Goal: Find specific page/section: Find specific page/section

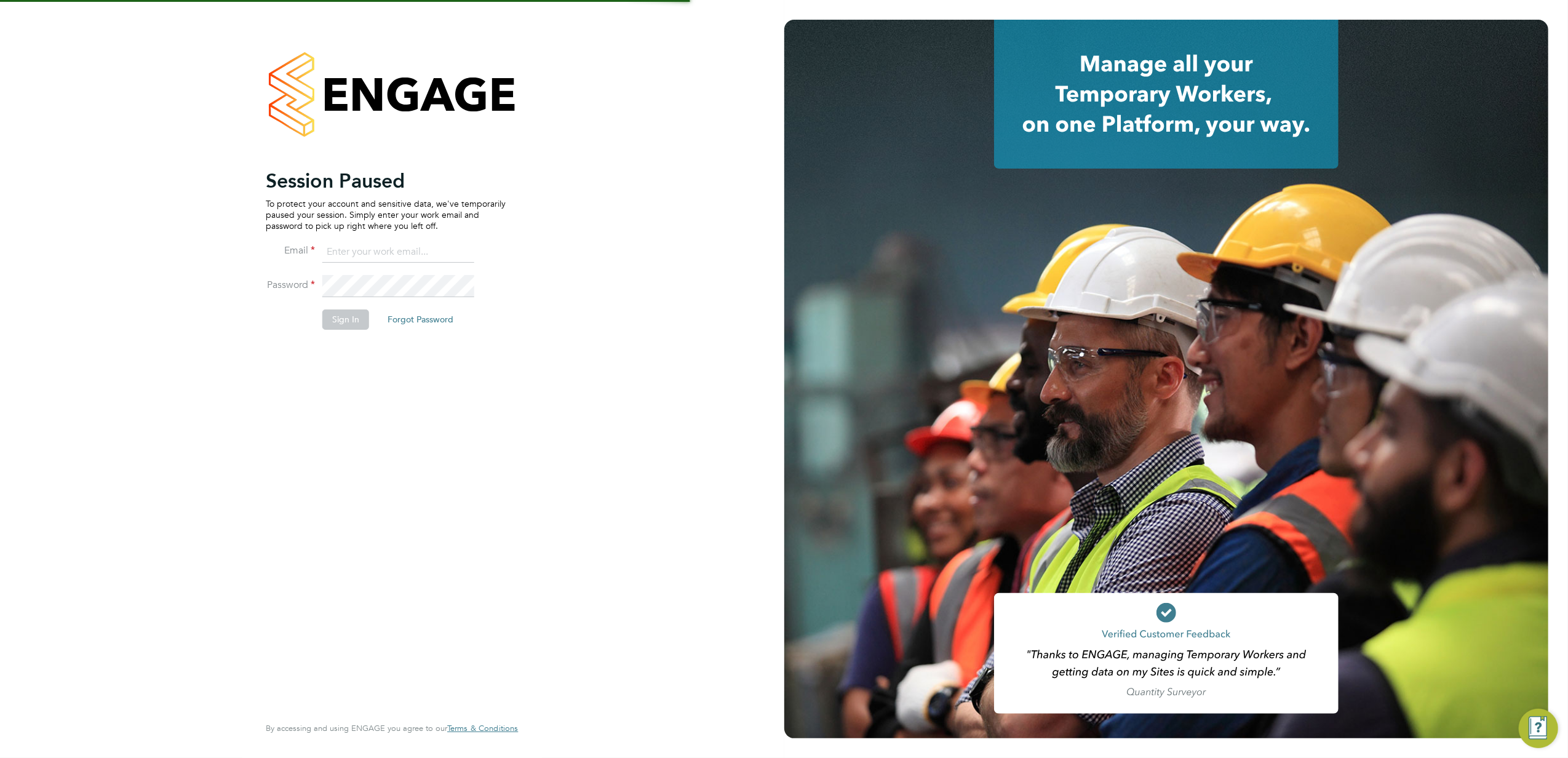
type input "kasia.piwowar@konnectrecruit.co.uk"
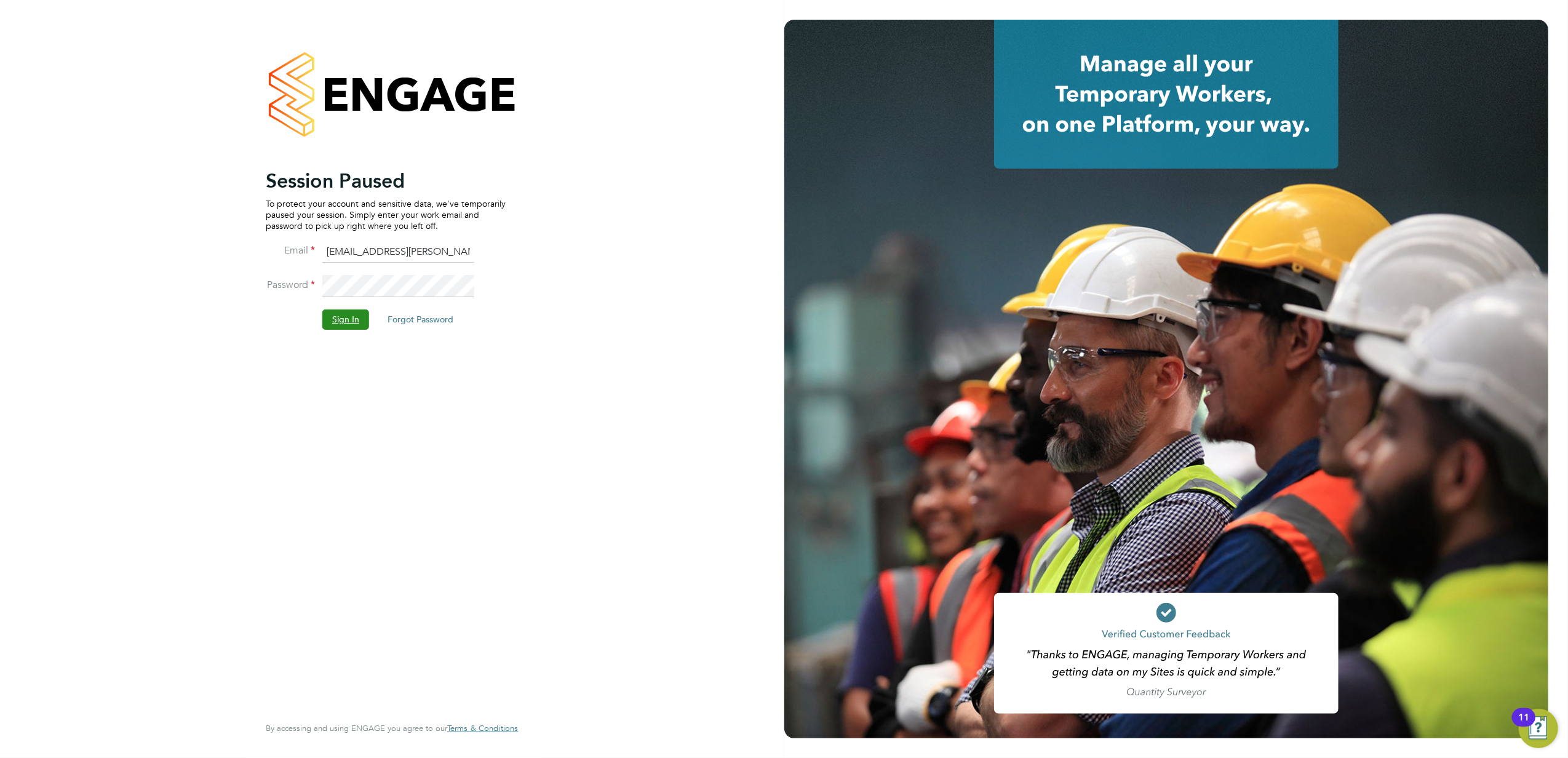
click at [346, 318] on button "Sign In" at bounding box center [346, 319] width 47 height 20
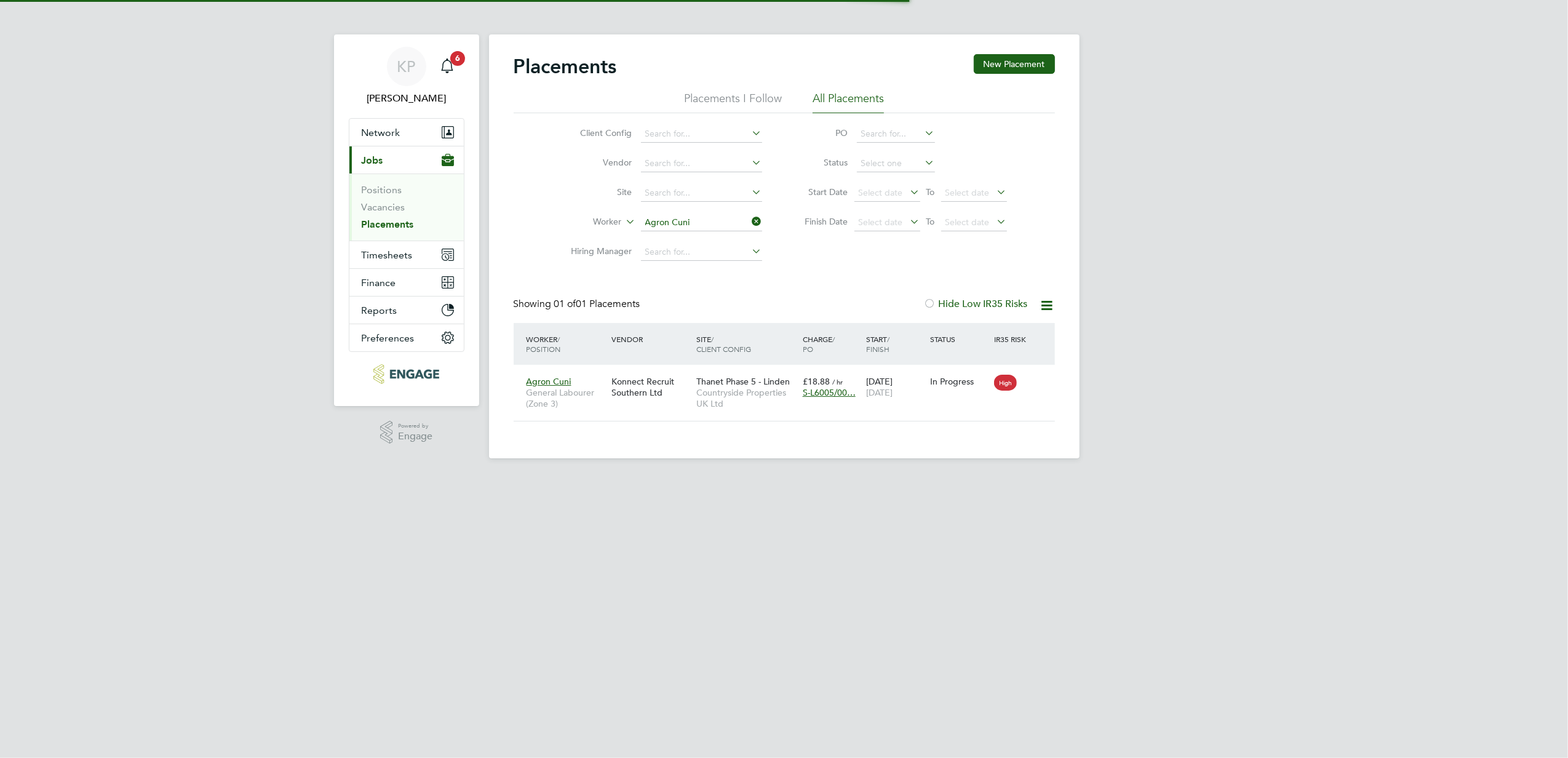
scroll to position [12, 58]
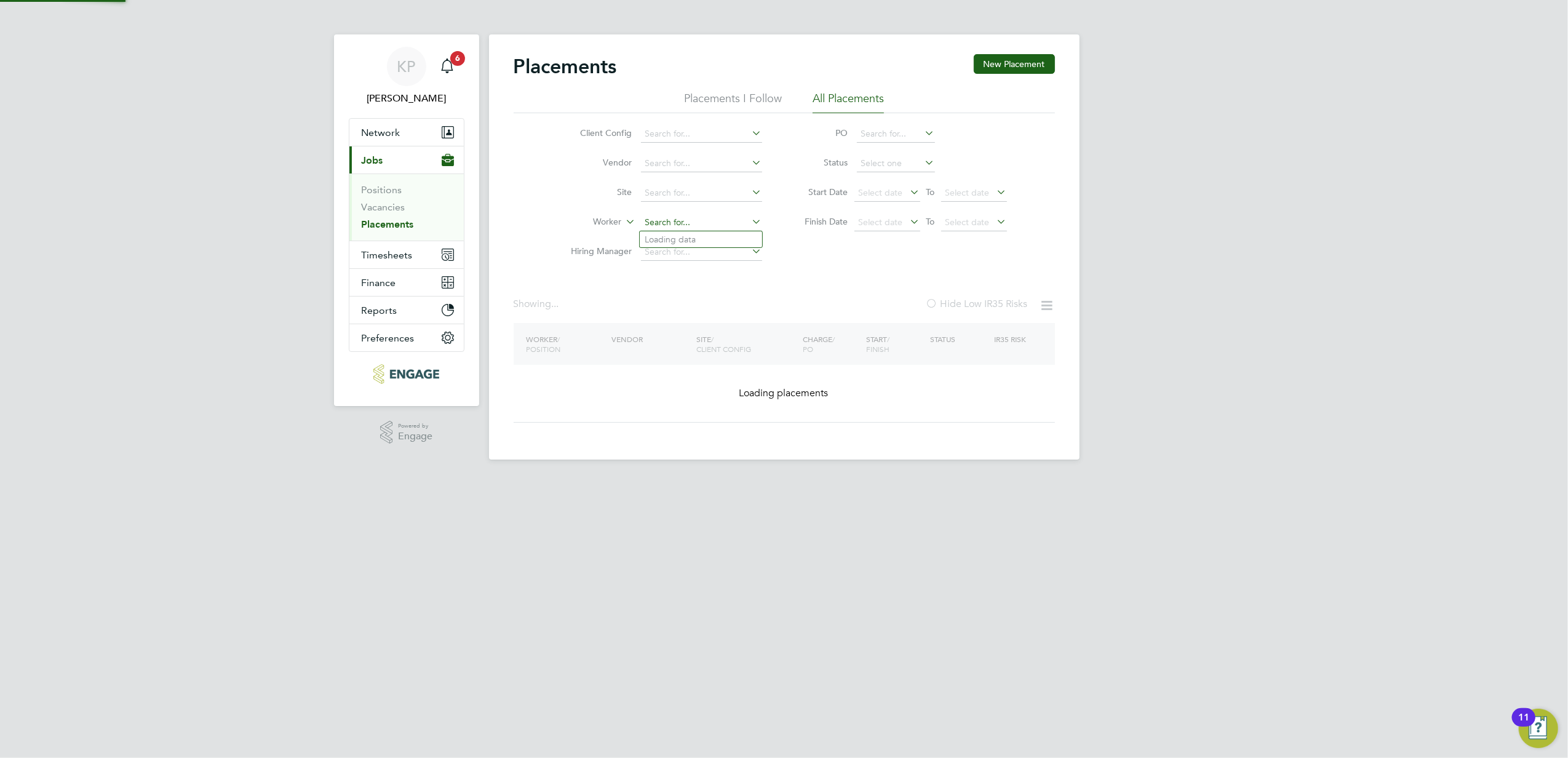
click at [716, 224] on input at bounding box center [701, 222] width 121 height 17
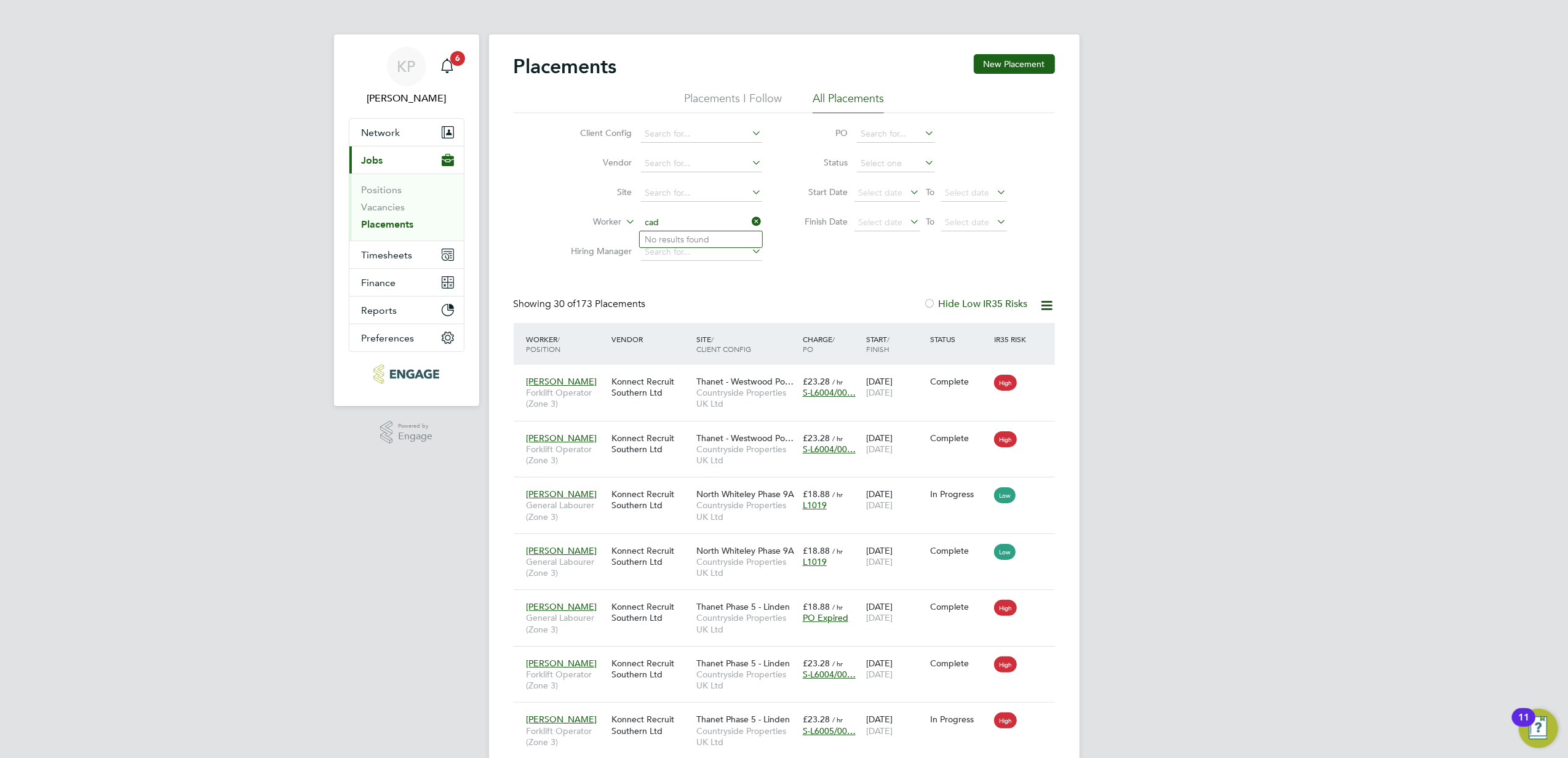
type input "cad"
click at [690, 217] on input at bounding box center [701, 222] width 121 height 17
click at [701, 240] on li "[PERSON_NAME]" at bounding box center [701, 240] width 122 height 17
type input "[PERSON_NAME]"
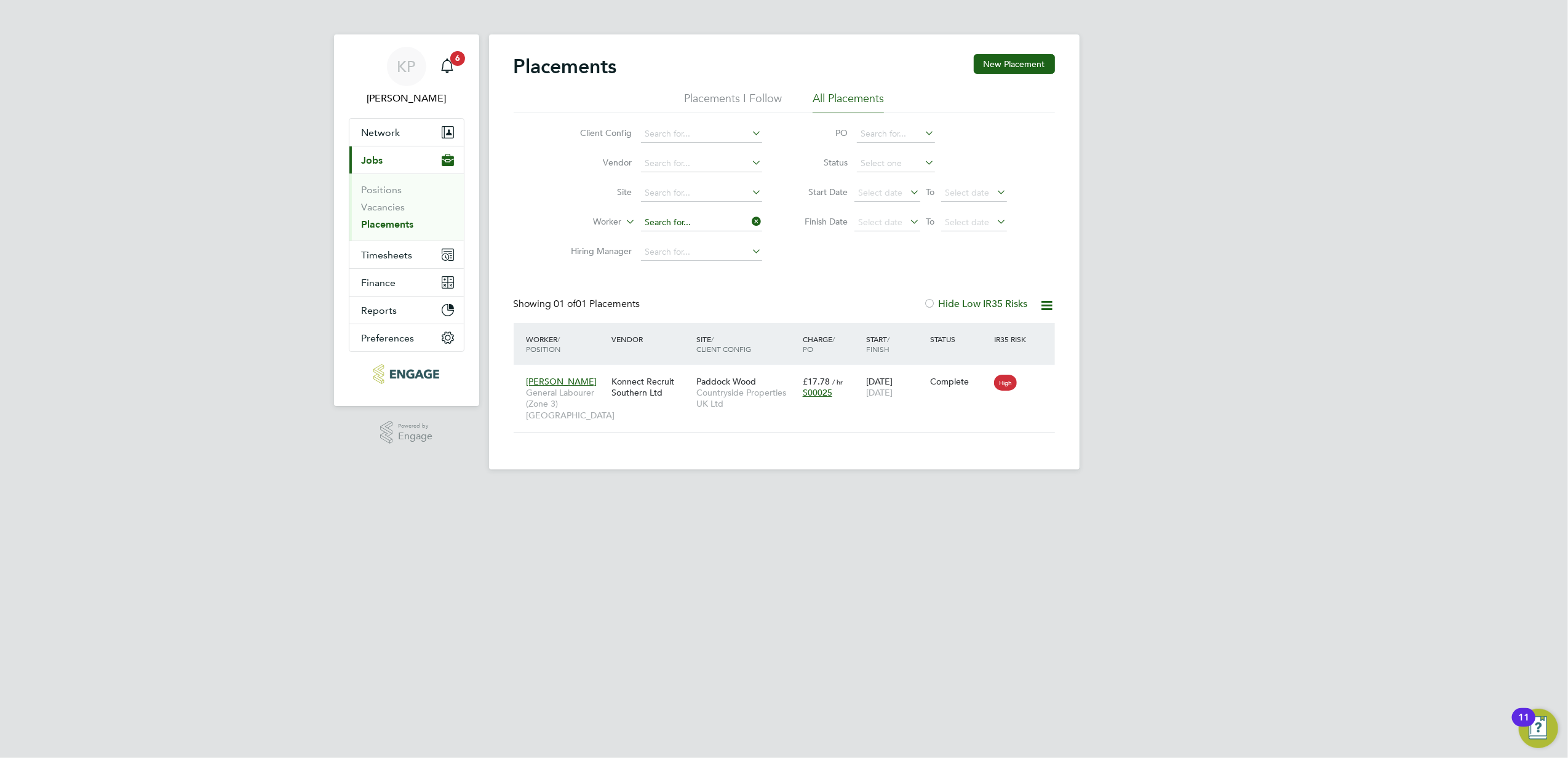
click at [721, 220] on input at bounding box center [701, 222] width 121 height 17
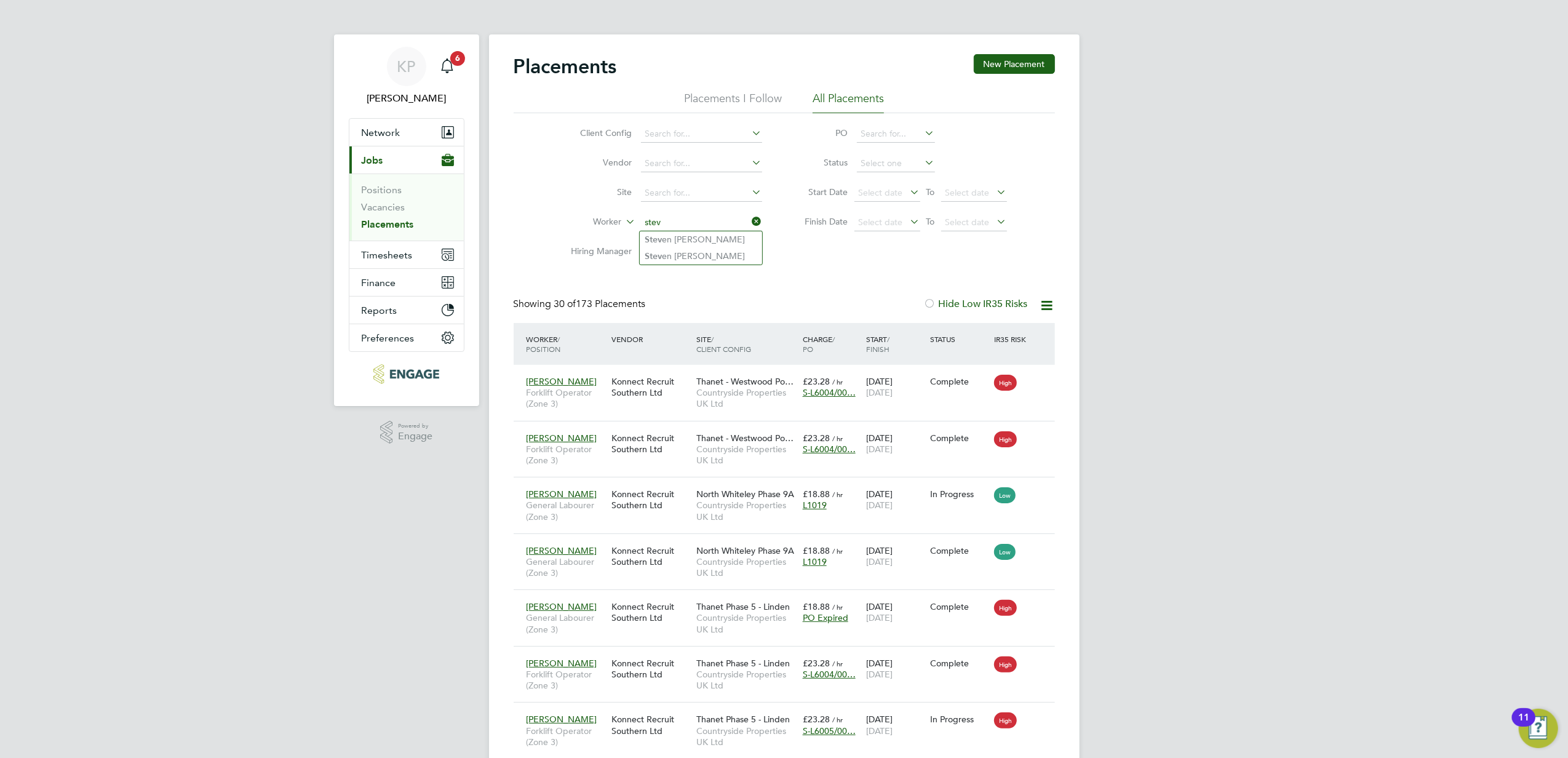
type input "stev"
click at [676, 220] on input at bounding box center [701, 222] width 121 height 17
type input "har"
click at [666, 224] on input at bounding box center [701, 222] width 121 height 17
type input "down"
